Goal: Transaction & Acquisition: Download file/media

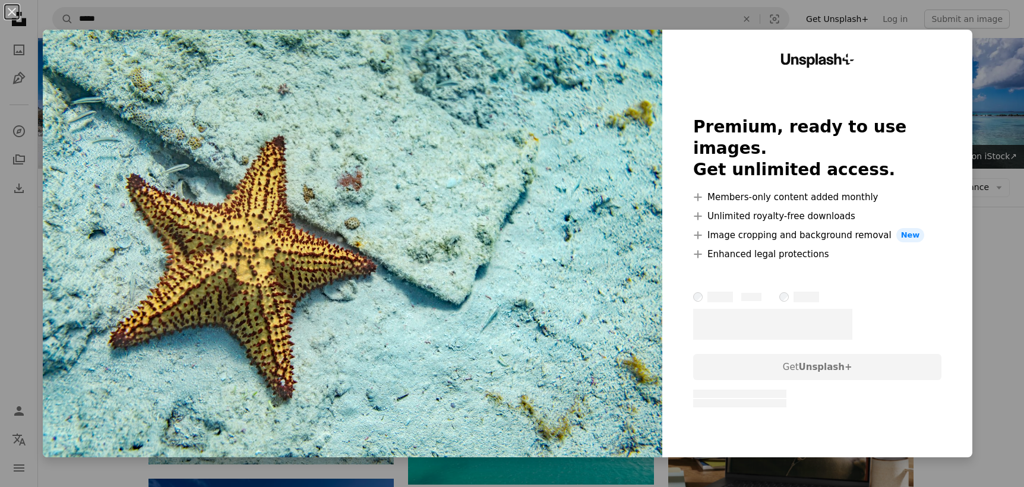
scroll to position [178, 0]
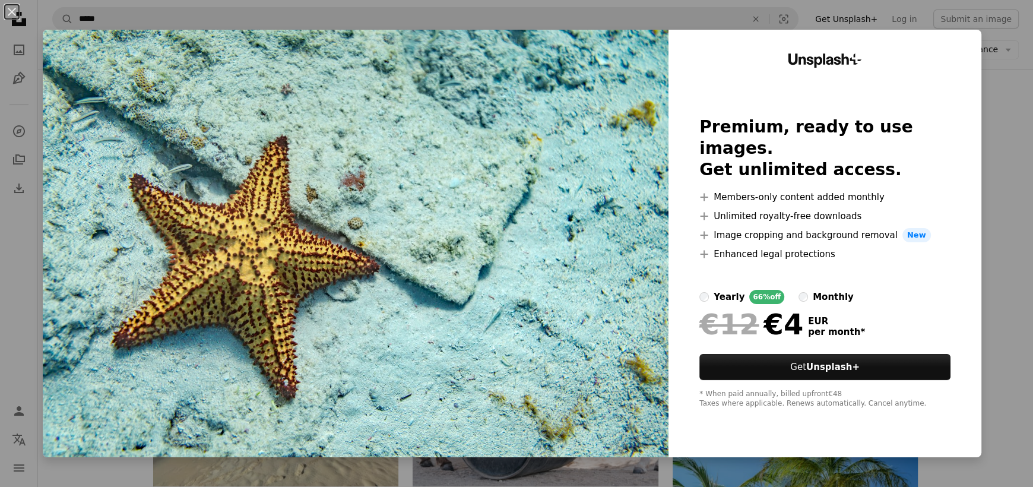
click at [990, 116] on div "An X shape Unsplash+ Premium, ready to use images. Get unlimited access. A plus…" at bounding box center [516, 243] width 1033 height 487
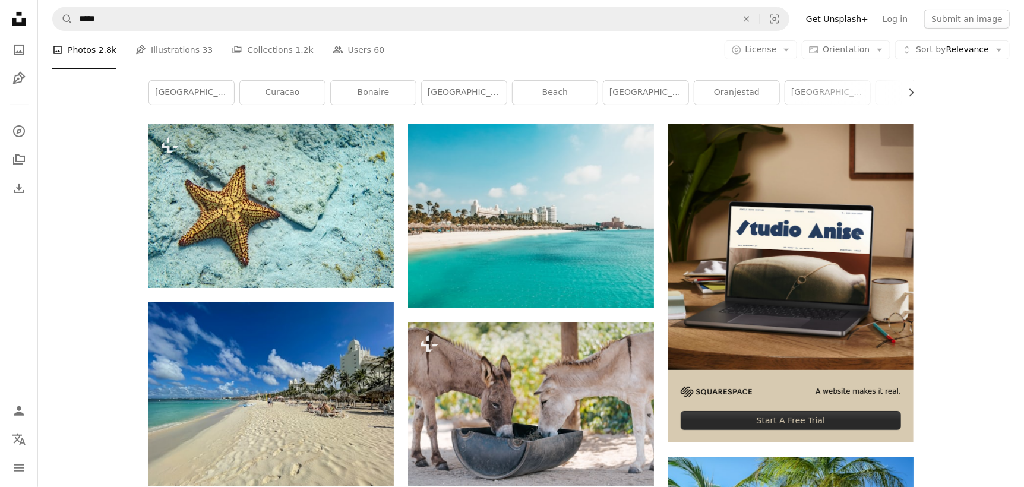
scroll to position [59, 0]
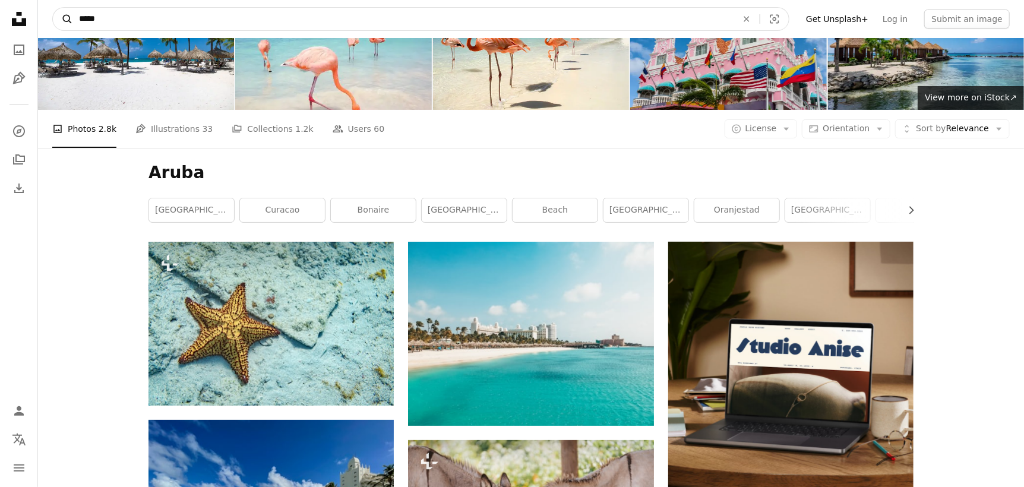
drag, startPoint x: 104, startPoint y: 21, endPoint x: 68, endPoint y: 21, distance: 35.6
click at [68, 21] on form "A magnifying glass ***** An X shape Visual search" at bounding box center [420, 19] width 737 height 24
paste input "Find visuals sitewide"
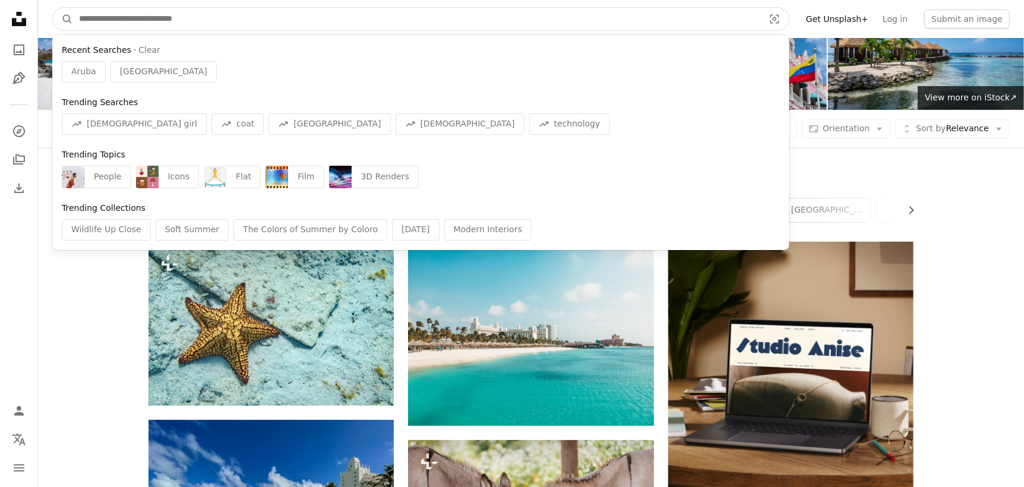
drag, startPoint x: 199, startPoint y: 17, endPoint x: 85, endPoint y: 17, distance: 114.0
click at [85, 17] on input "Find visuals sitewide" at bounding box center [416, 19] width 687 height 23
paste input "*******"
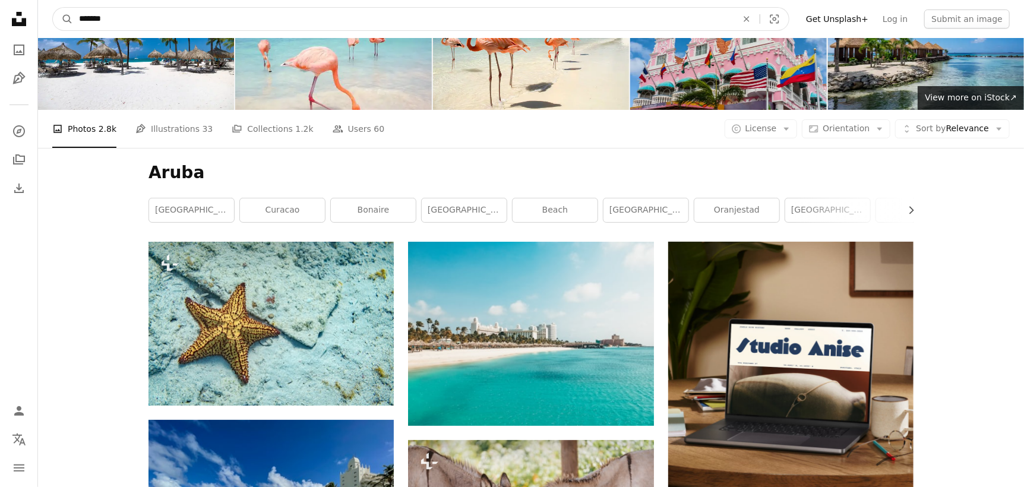
type input "*******"
click at [53, 8] on button "A magnifying glass" at bounding box center [63, 19] width 20 height 23
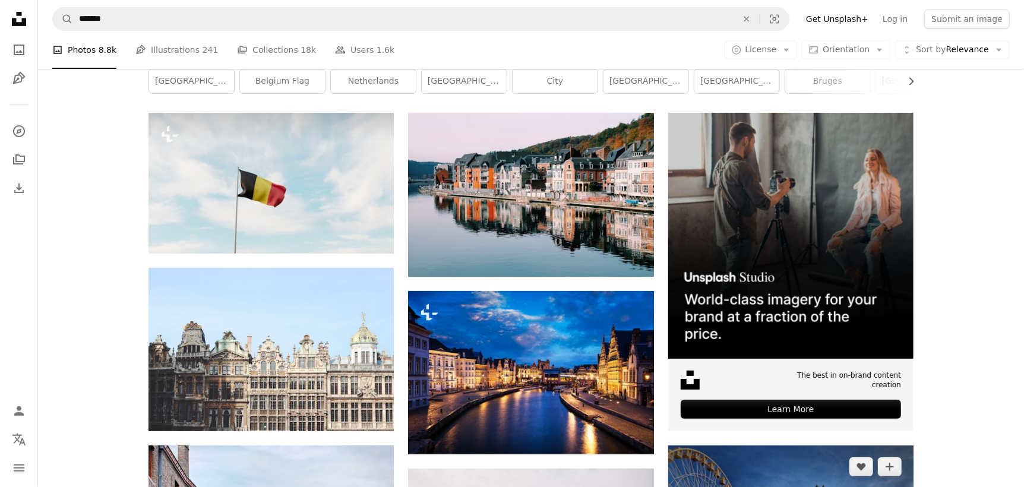
scroll to position [178, 0]
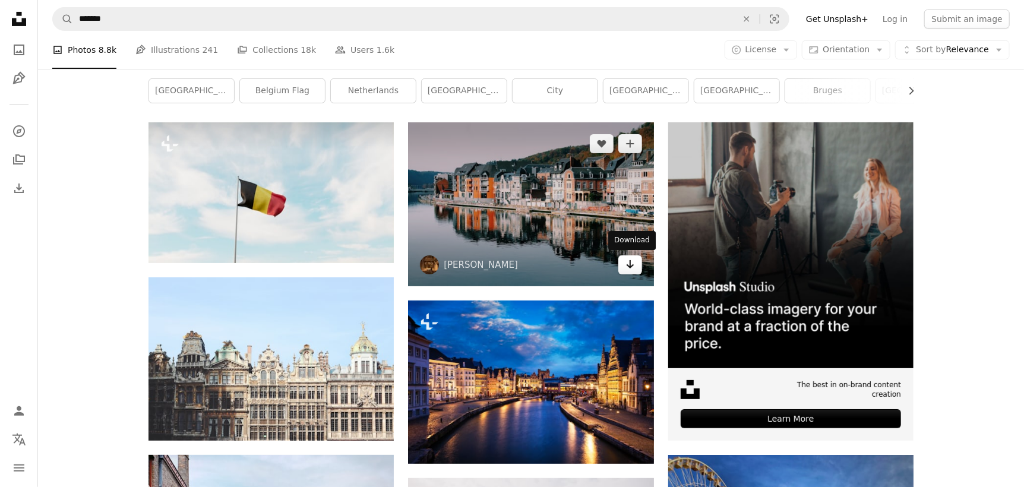
click at [625, 264] on icon "Arrow pointing down" at bounding box center [629, 264] width 9 height 14
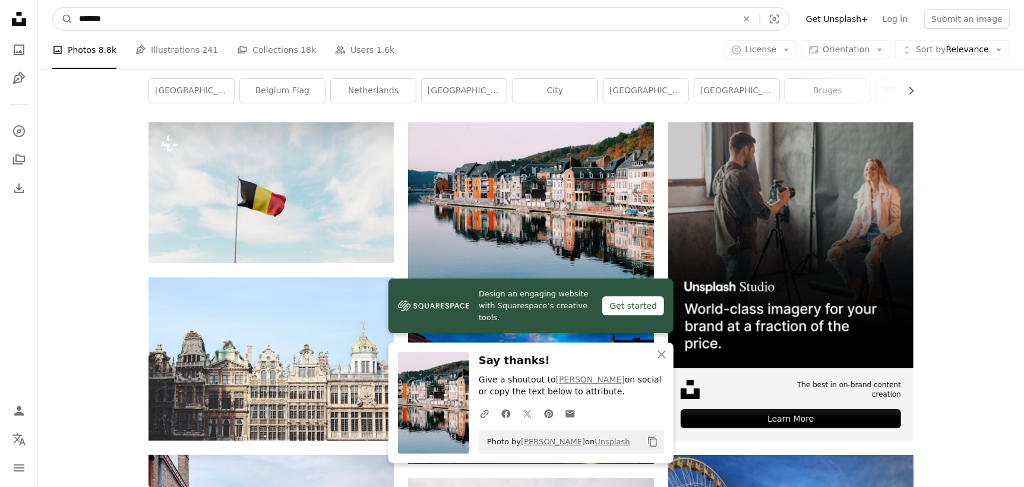
drag, startPoint x: 135, startPoint y: 21, endPoint x: 74, endPoint y: 21, distance: 61.7
click at [74, 21] on input "*******" at bounding box center [403, 19] width 660 height 23
paste input "*"
type input "********"
click at [53, 8] on button "A magnifying glass" at bounding box center [63, 19] width 20 height 23
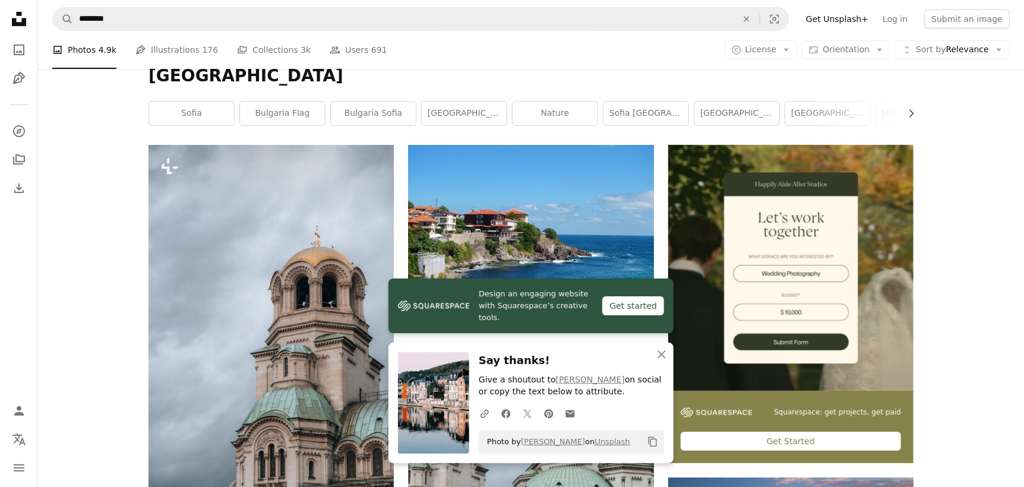
scroll to position [178, 0]
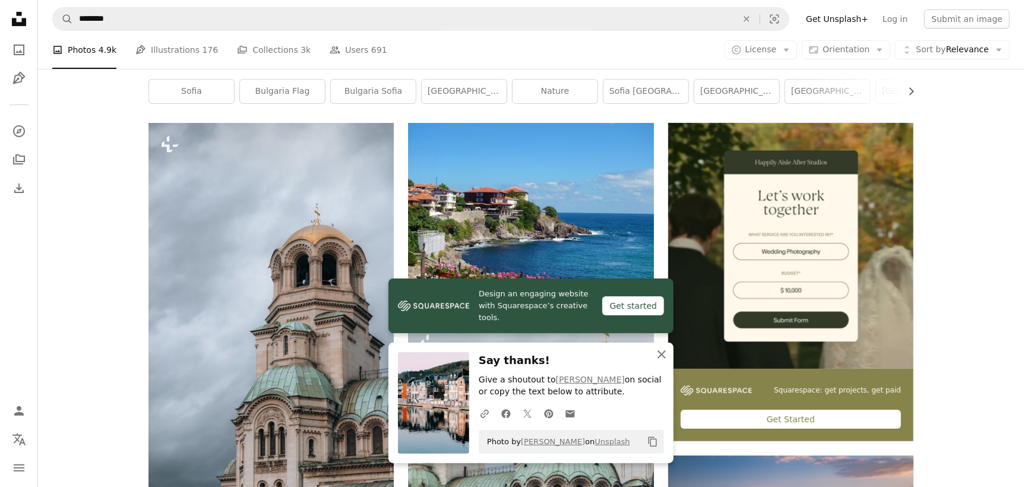
click at [663, 356] on icon "button" at bounding box center [661, 354] width 8 height 8
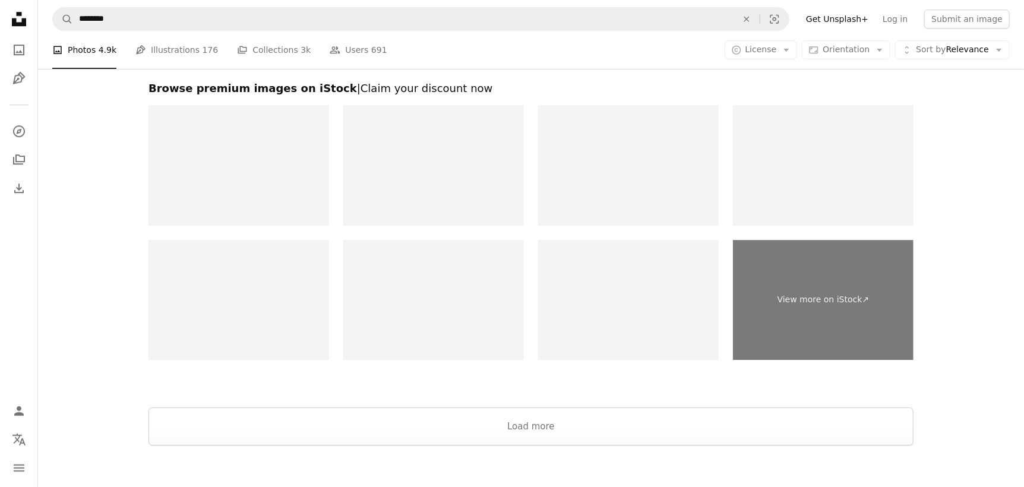
scroll to position [2284, 0]
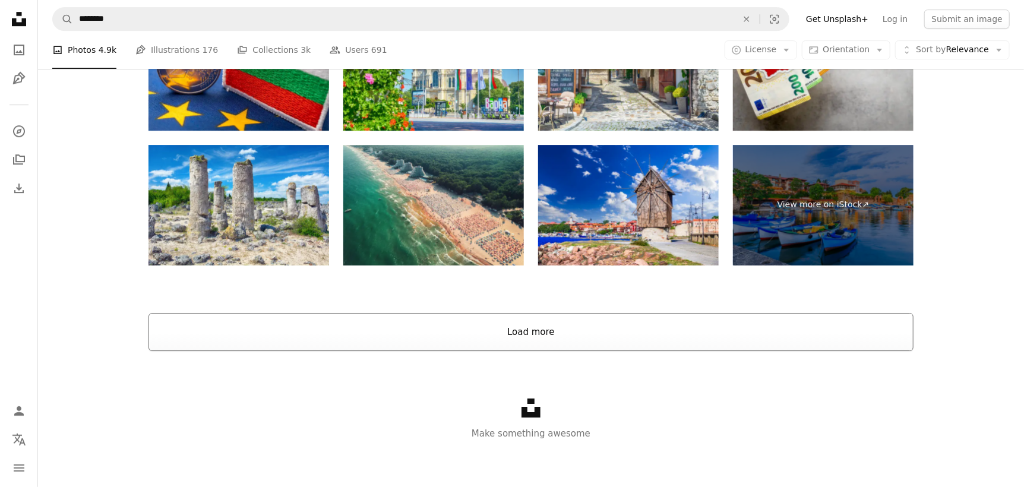
click at [533, 336] on button "Load more" at bounding box center [530, 332] width 765 height 38
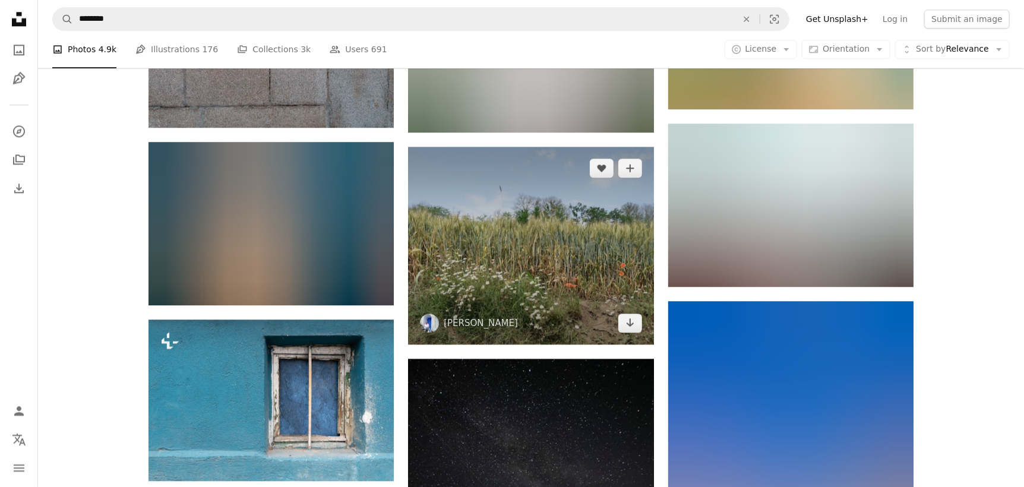
scroll to position [25974, 0]
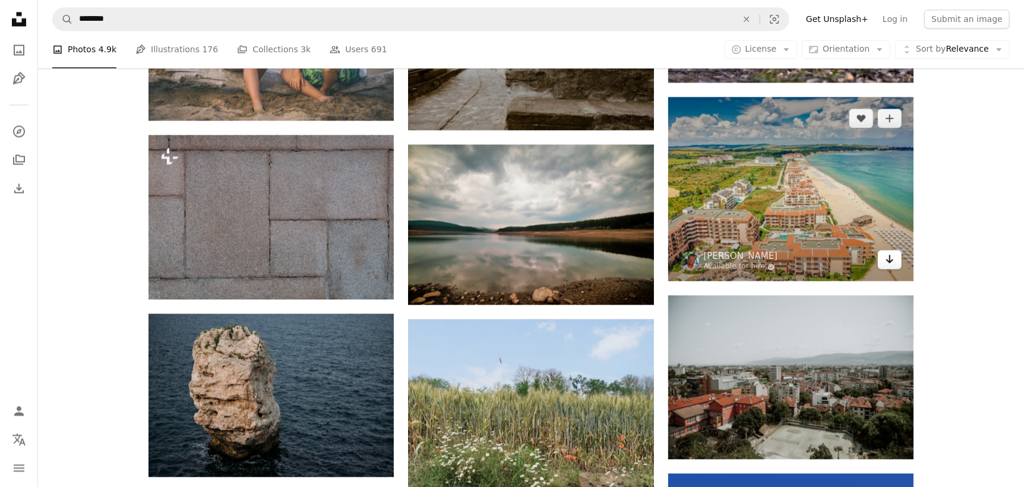
click at [886, 255] on icon "Download" at bounding box center [890, 259] width 8 height 8
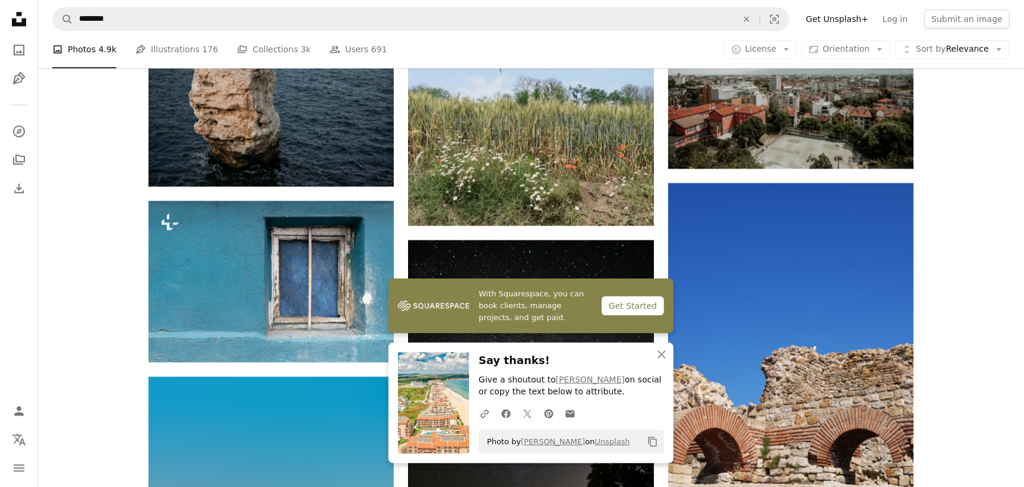
scroll to position [26271, 0]
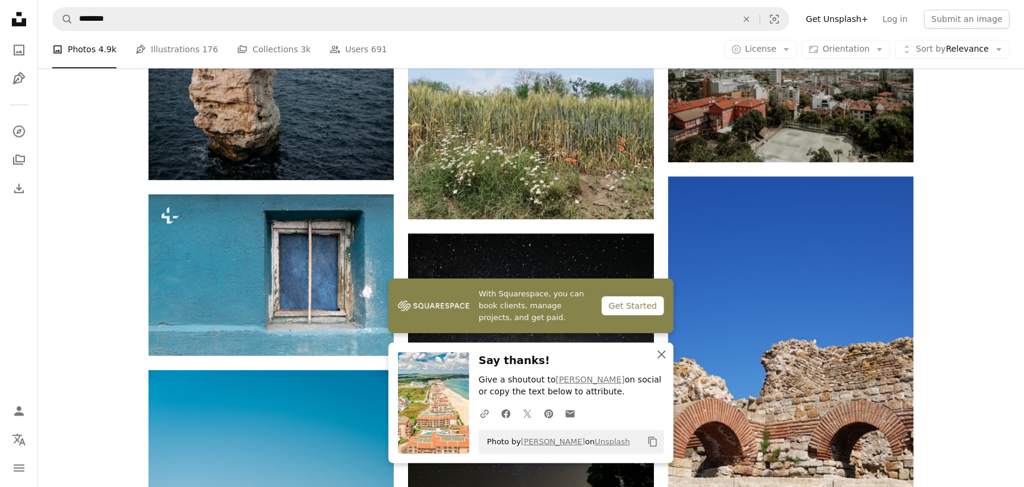
click at [659, 353] on icon "An X shape" at bounding box center [661, 354] width 14 height 14
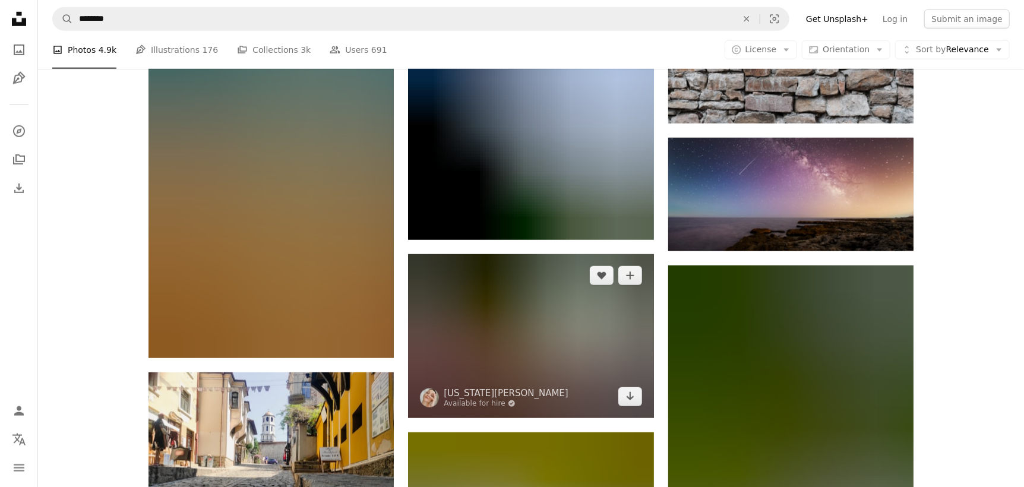
scroll to position [30427, 0]
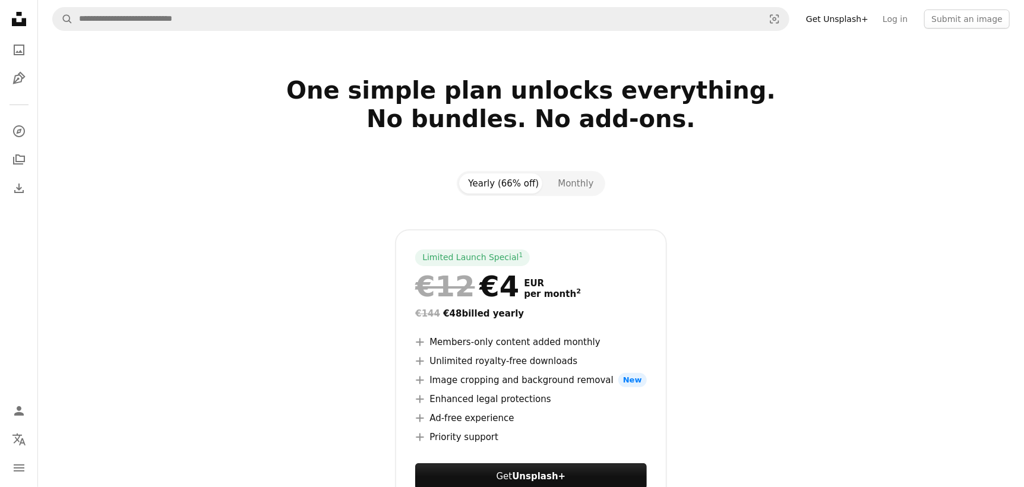
click at [946, 253] on section "One simple plan unlocks everything. No bundles. No add-ons. Yearly (66% off) Mo…" at bounding box center [531, 326] width 986 height 501
